Goal: Check status

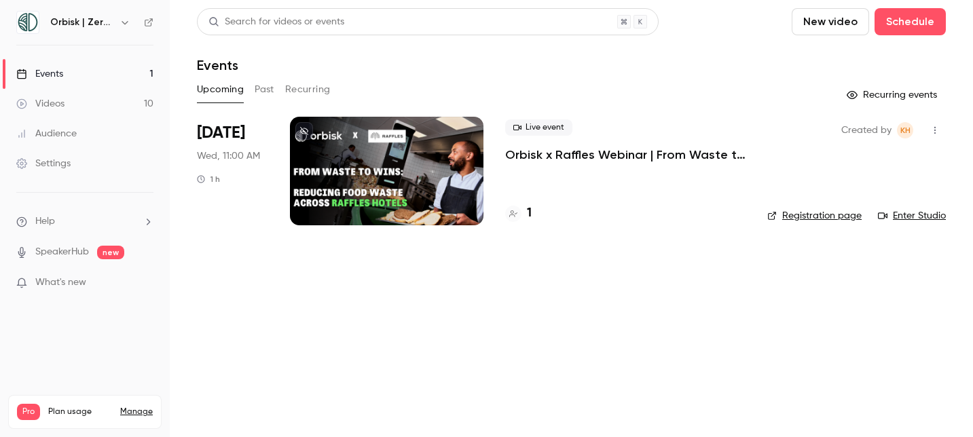
click at [551, 149] on p "Orbisk x Raffles Webinar | From Waste to Wins: Reducing Food Waste Across Raffl…" at bounding box center [625, 155] width 240 height 16
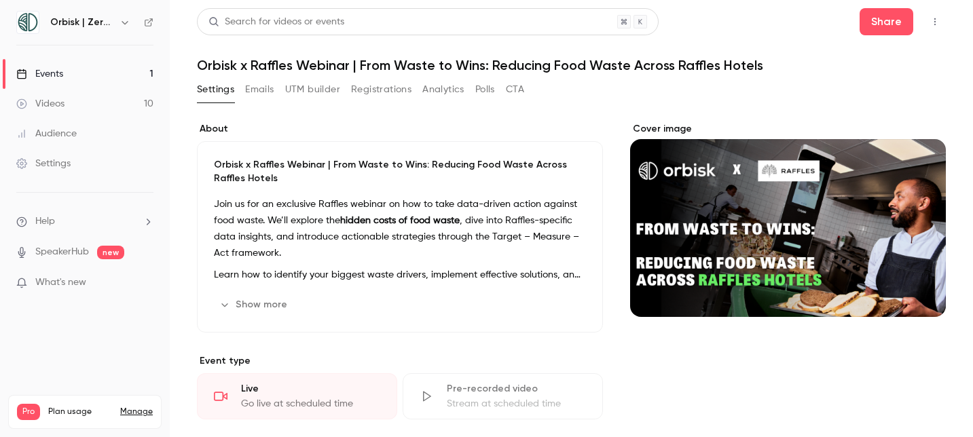
click at [375, 94] on button "Registrations" at bounding box center [381, 90] width 60 height 22
